Goal: Find specific page/section: Find specific page/section

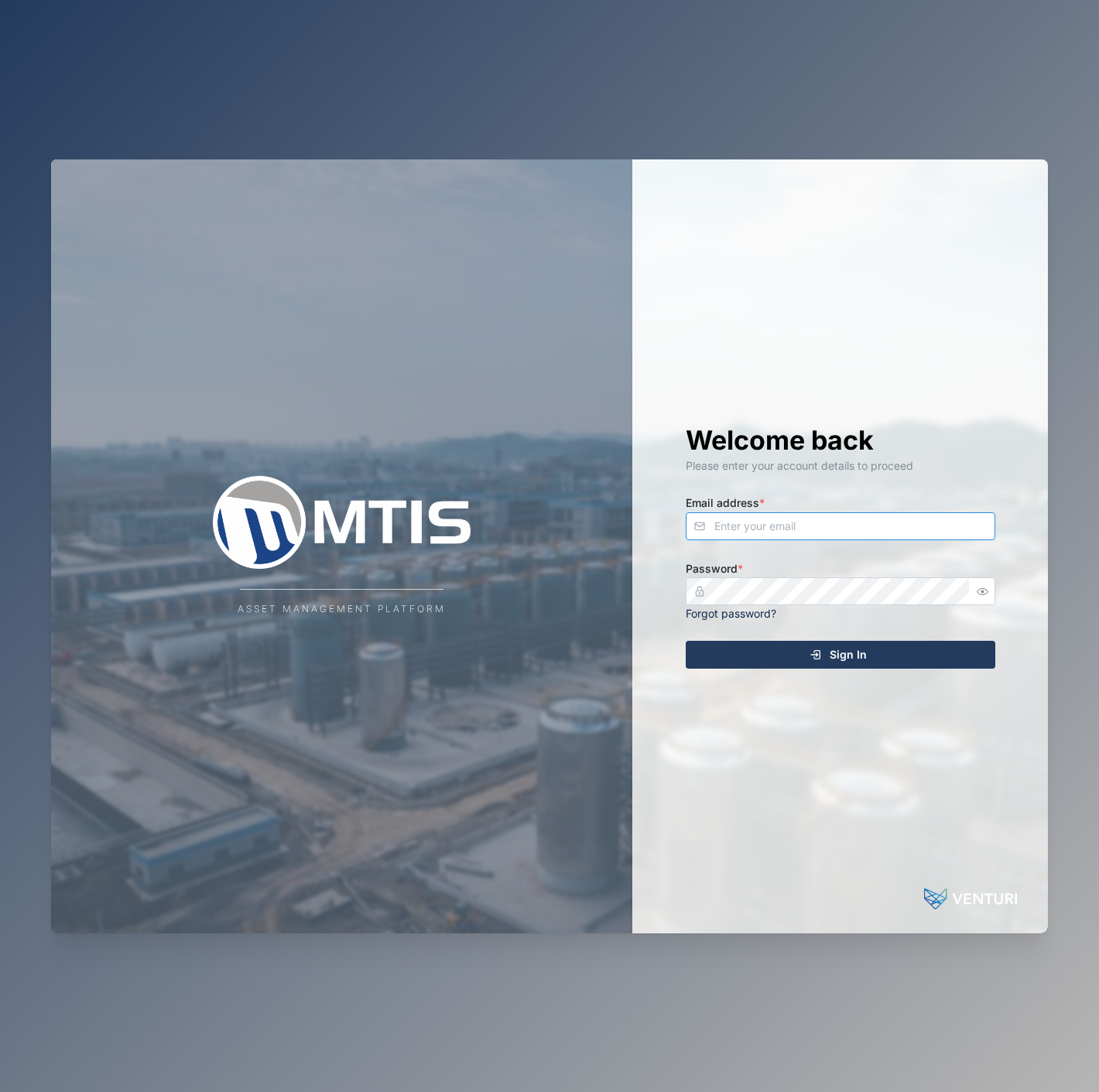
drag, startPoint x: 900, startPoint y: 517, endPoint x: 885, endPoint y: 504, distance: 19.8
click at [900, 516] on input "Email address *" at bounding box center [841, 526] width 309 height 28
type input "[EMAIL_ADDRESS][PERSON_NAME][DOMAIN_NAME]"
click at [686, 641] on button "Sign In" at bounding box center [841, 655] width 309 height 28
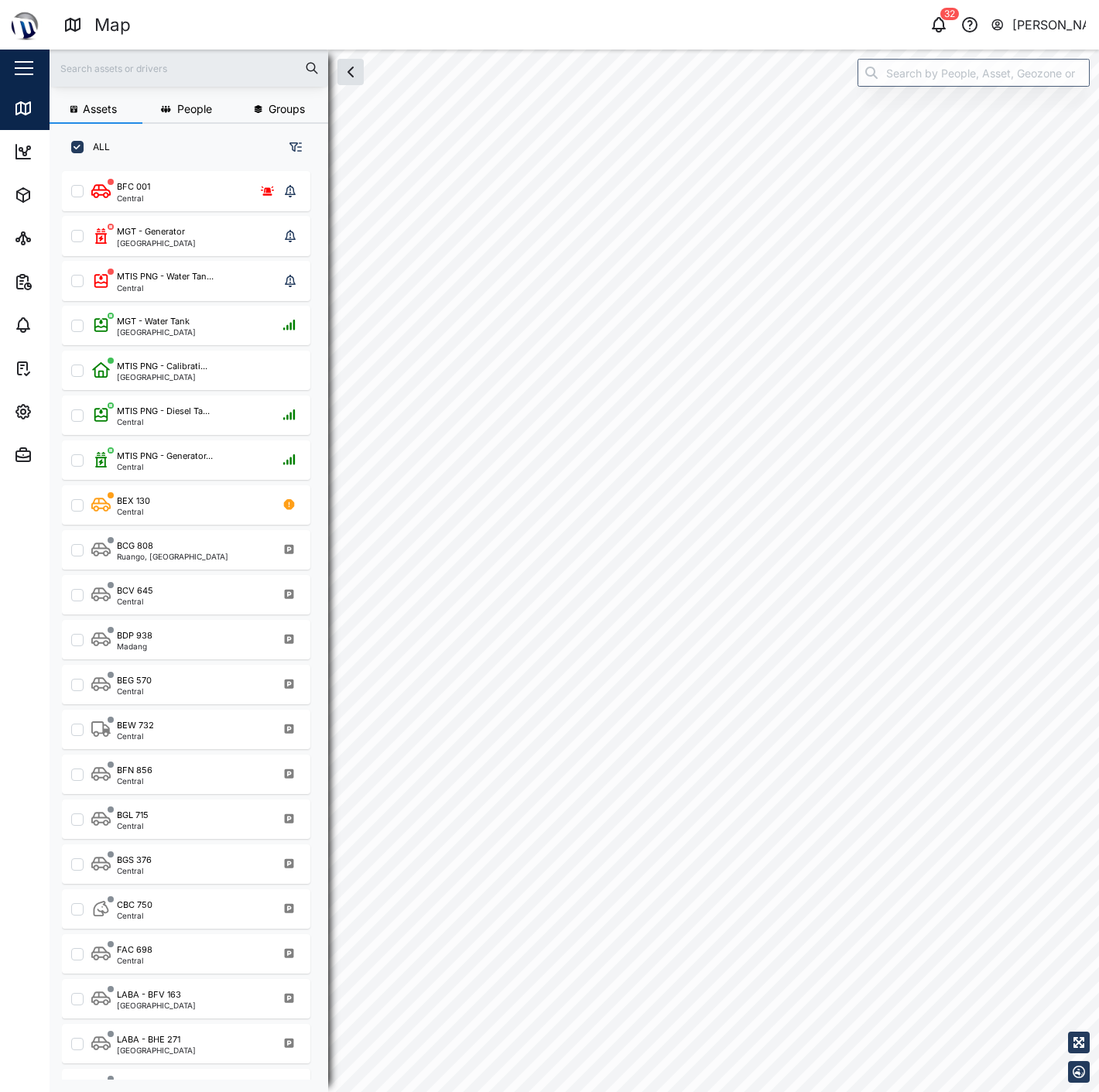
scroll to position [902, 241]
checkbox input "true"
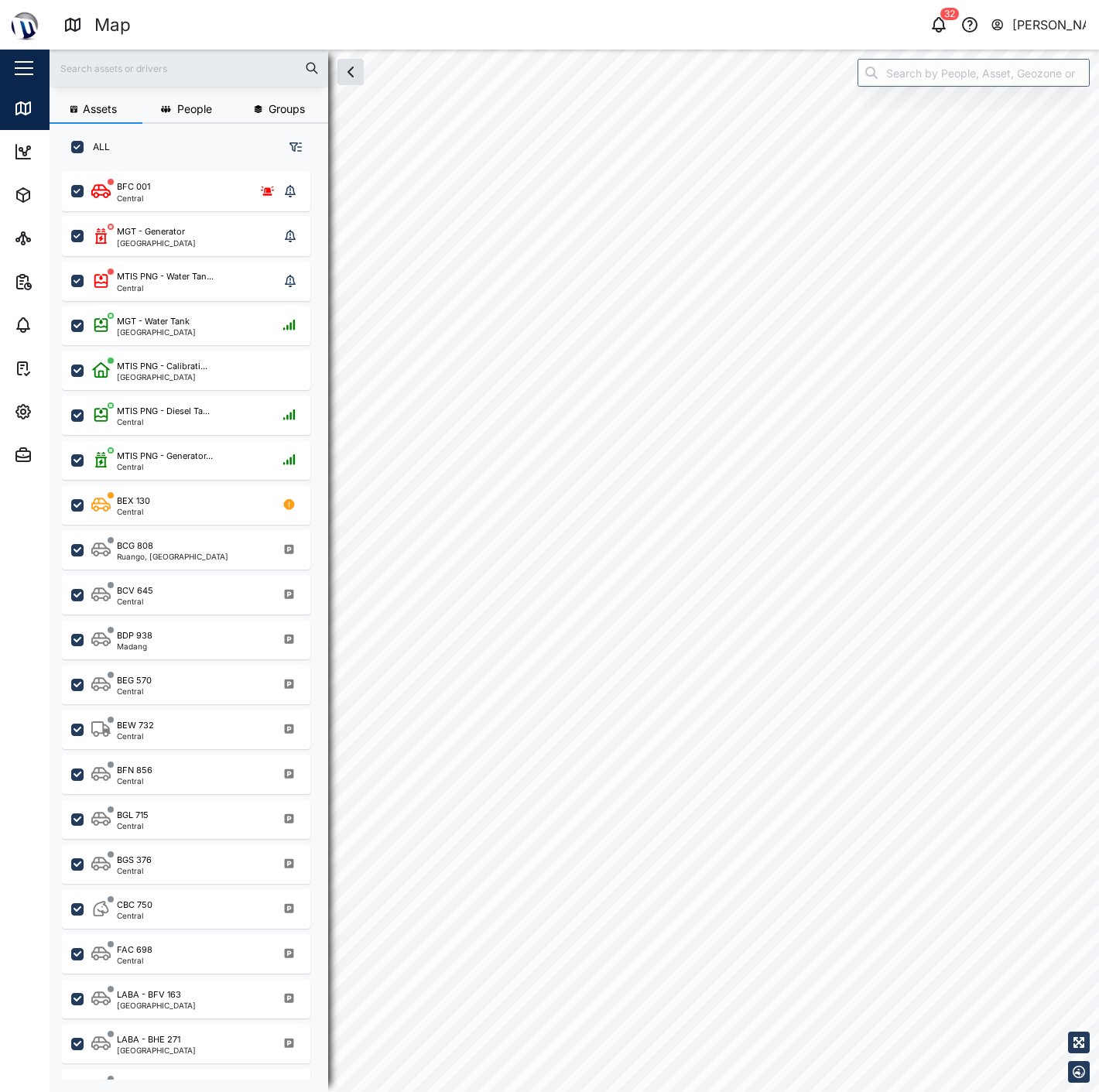
checkbox input "true"
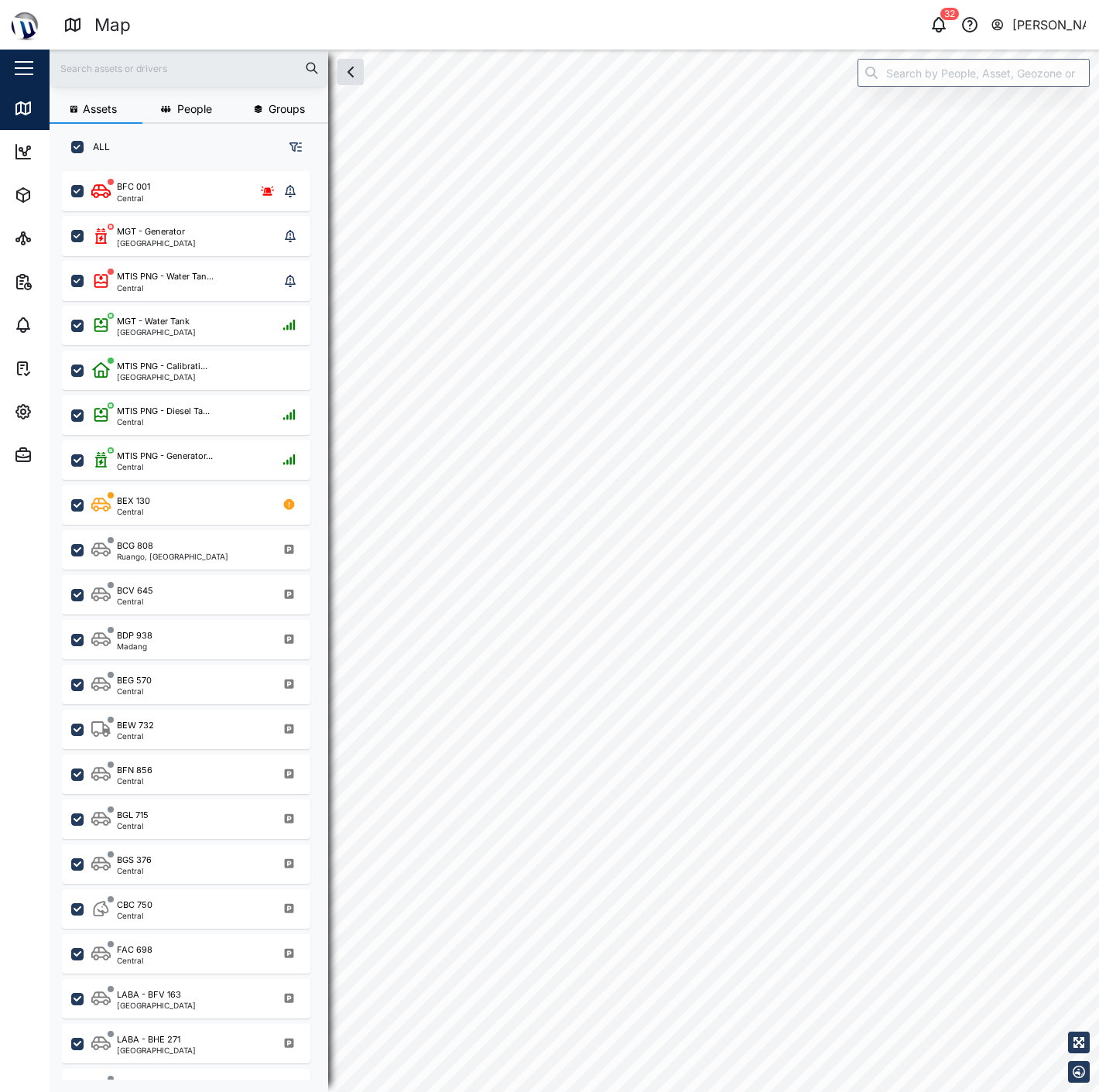
checkbox input "true"
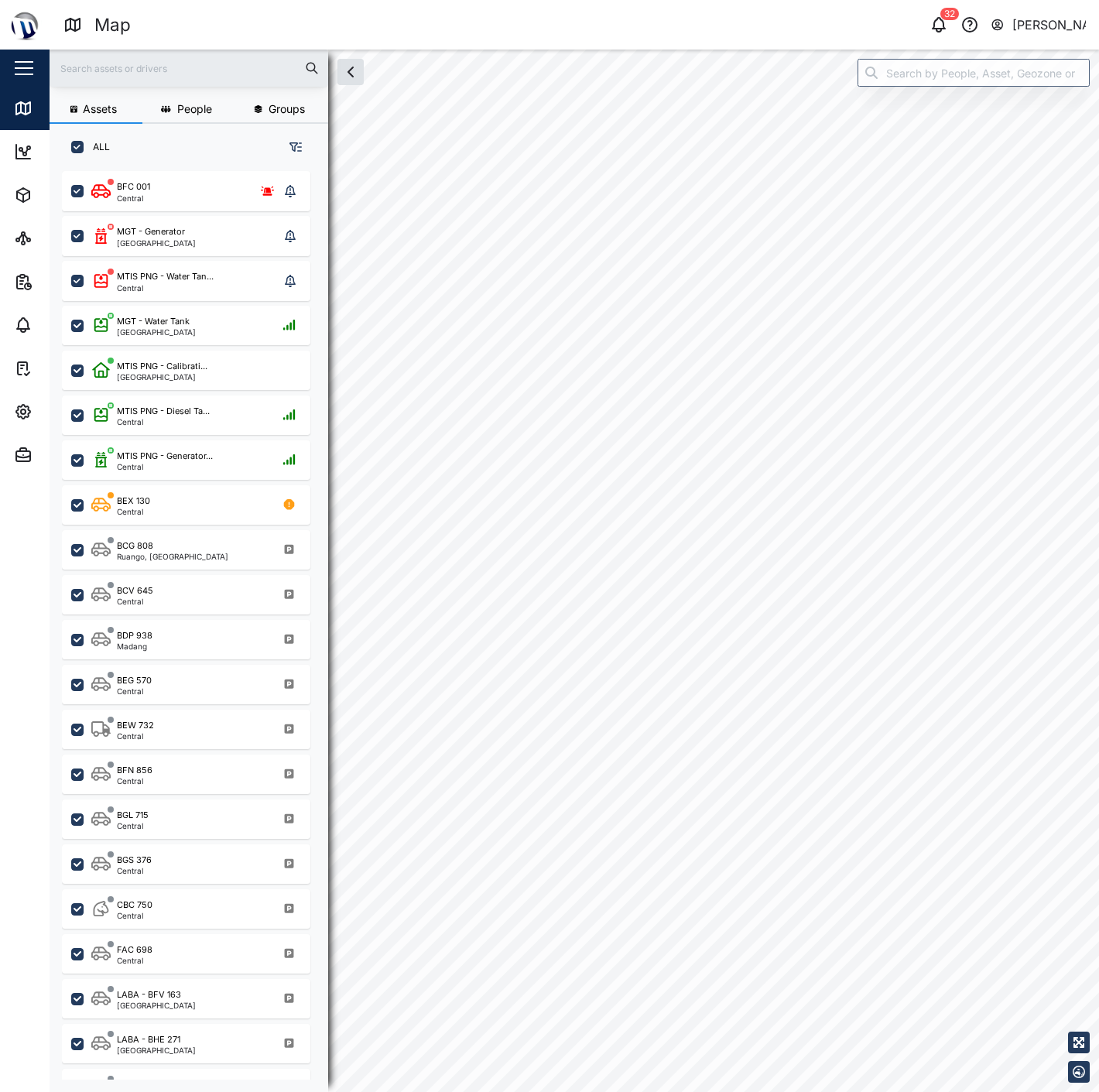
checkbox input "true"
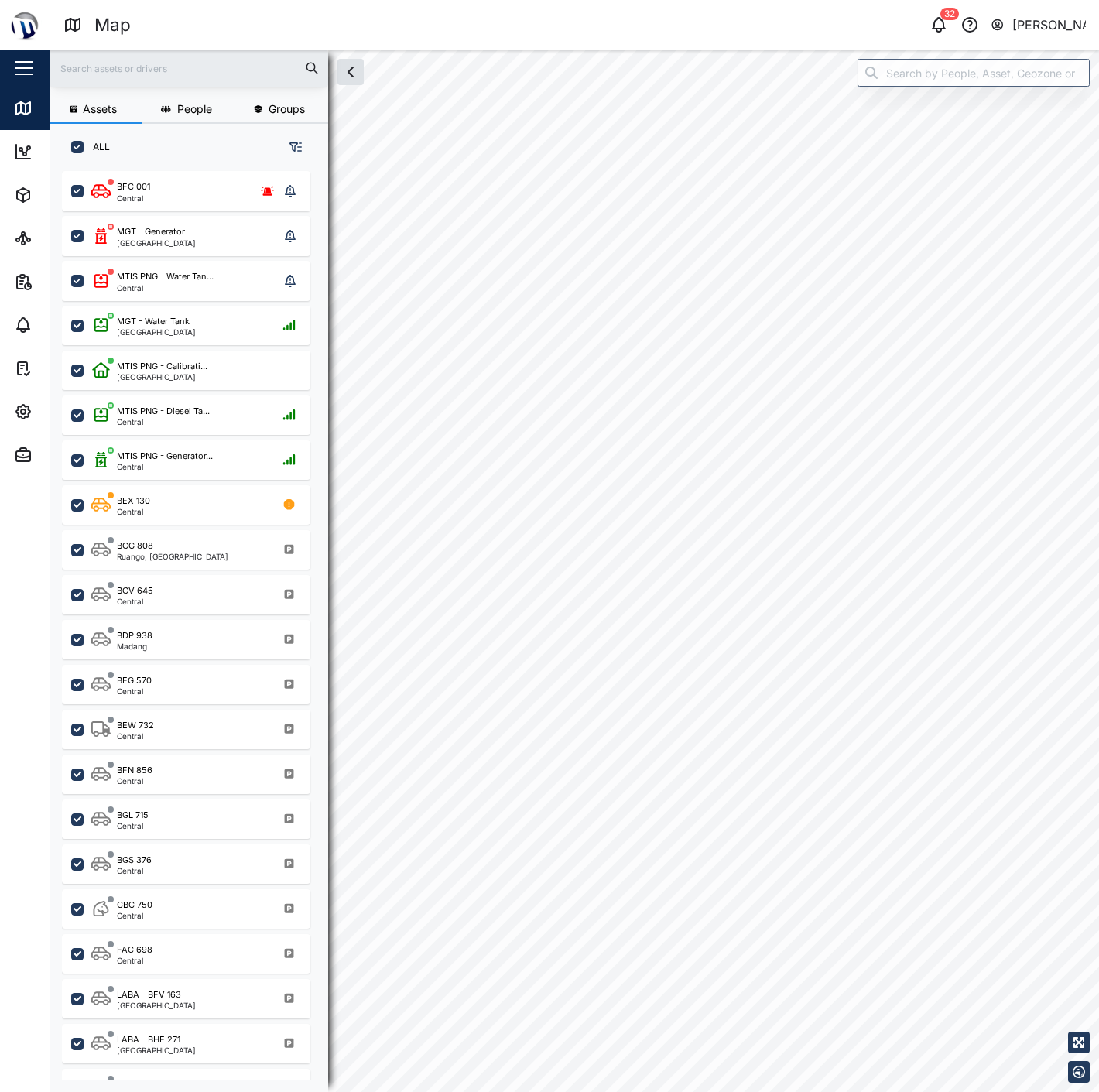
checkbox input "true"
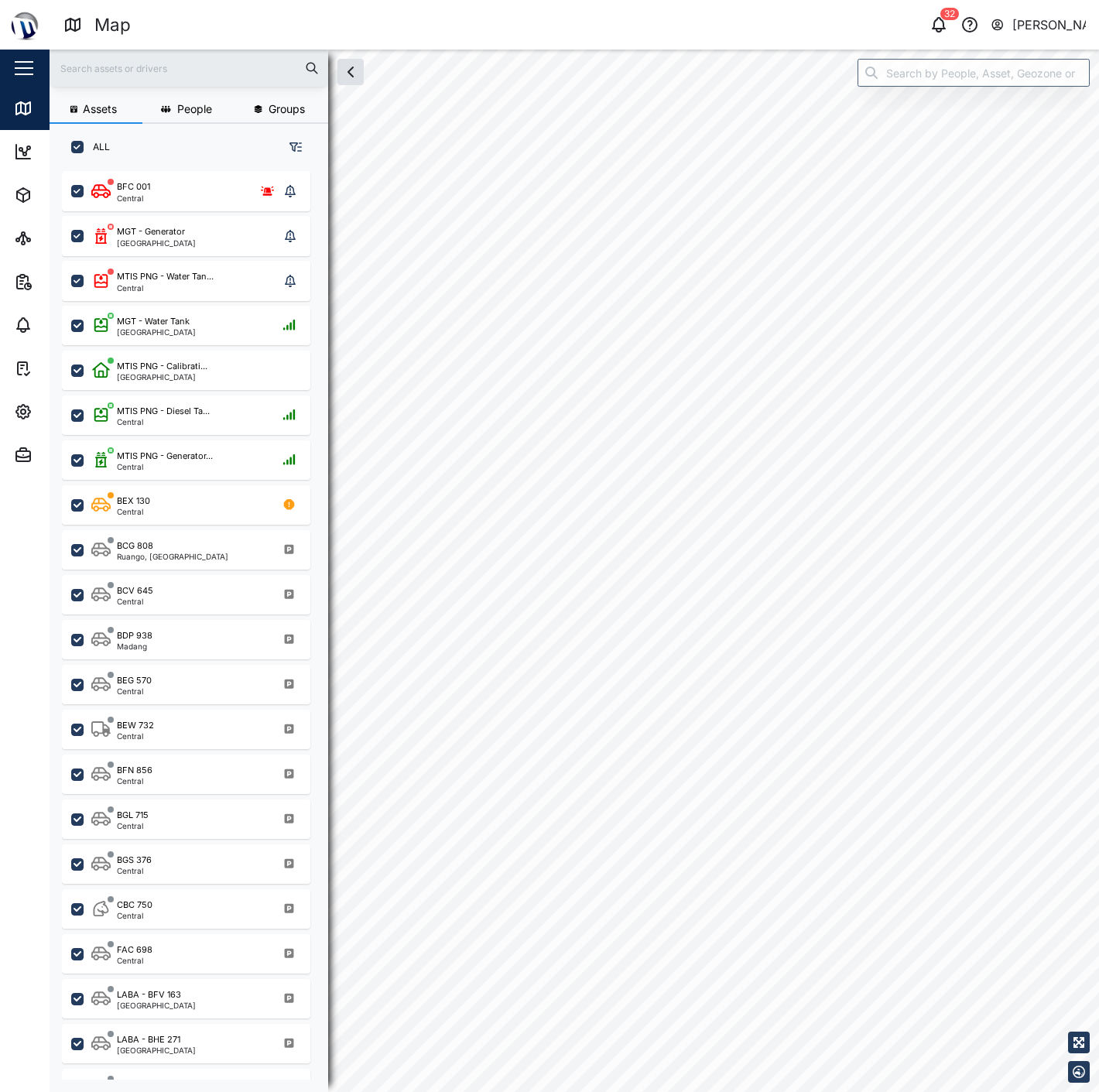
checkbox input "true"
